Goal: Transaction & Acquisition: Register for event/course

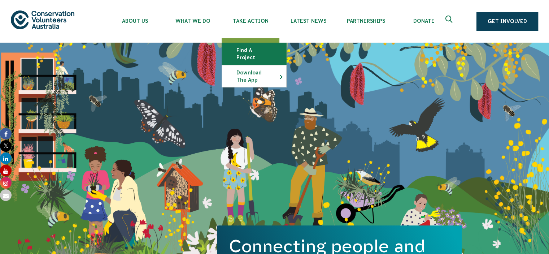
click at [247, 50] on link "Find a project" at bounding box center [254, 54] width 64 height 22
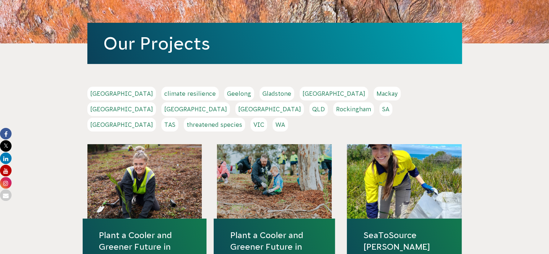
scroll to position [93, 0]
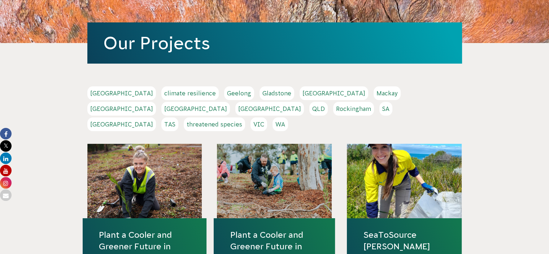
click at [230, 102] on link "NSW" at bounding box center [195, 109] width 69 height 14
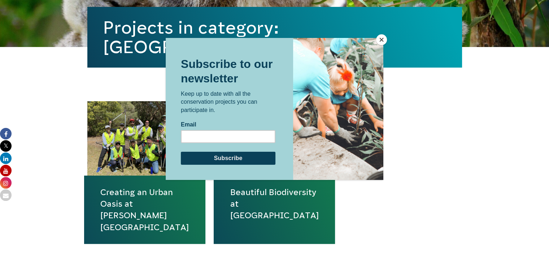
scroll to position [248, 0]
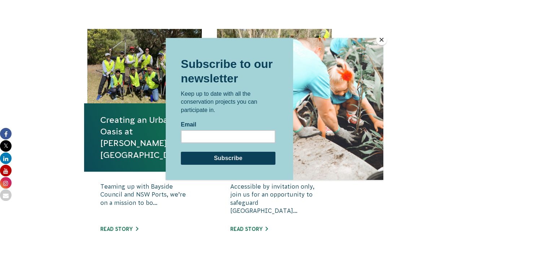
click at [381, 40] on button "Close" at bounding box center [381, 39] width 11 height 11
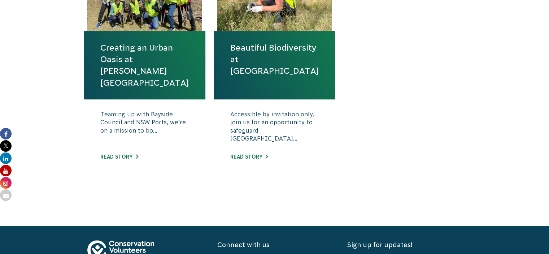
scroll to position [320, 0]
click at [126, 154] on link "Read story" at bounding box center [119, 157] width 38 height 6
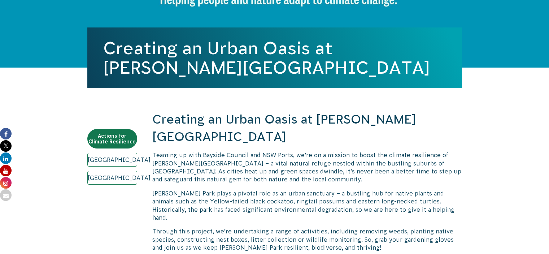
scroll to position [156, 0]
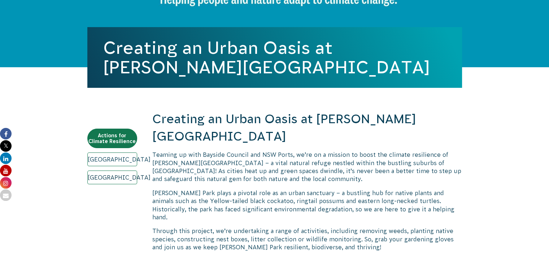
click at [114, 176] on link "Sydney" at bounding box center [112, 177] width 50 height 14
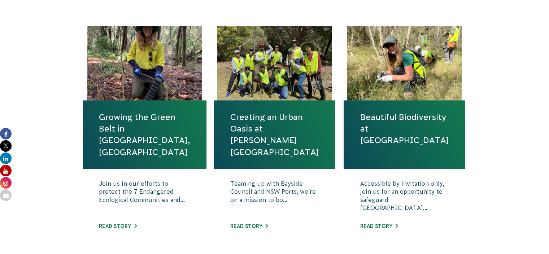
scroll to position [251, 0]
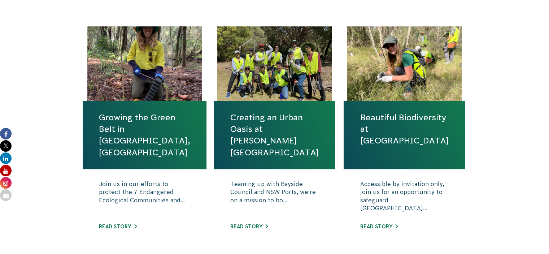
click at [140, 114] on link "Growing the Green Belt in [GEOGRAPHIC_DATA], [GEOGRAPHIC_DATA]" at bounding box center [144, 135] width 91 height 47
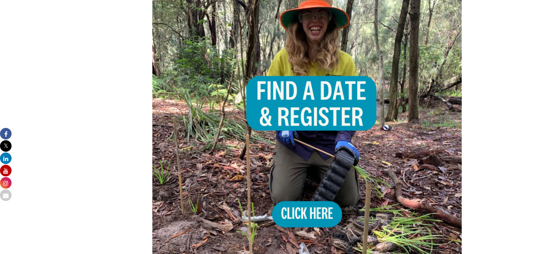
scroll to position [508, 0]
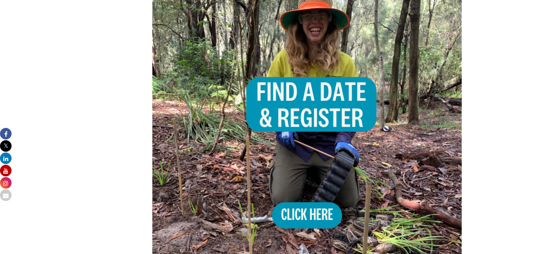
click at [305, 194] on img at bounding box center [307, 114] width 310 height 310
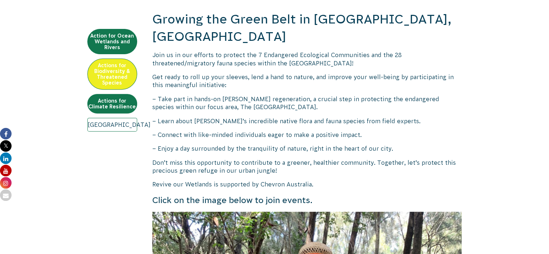
scroll to position [0, 0]
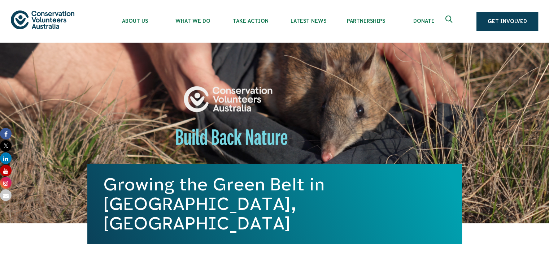
click at [31, 20] on img at bounding box center [43, 19] width 64 height 18
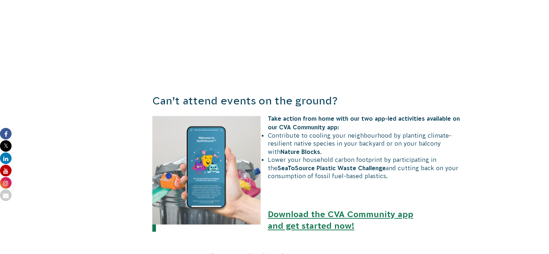
scroll to position [690, 0]
